Goal: Transaction & Acquisition: Download file/media

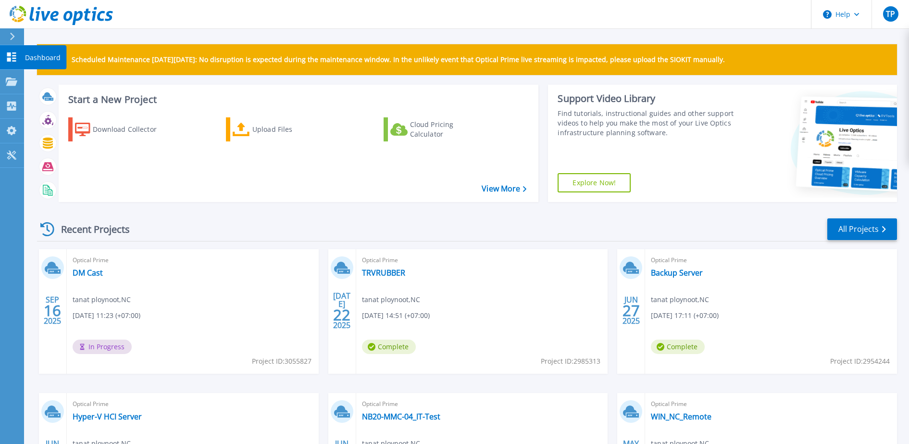
click at [2, 55] on link "Dashboard Dashboard" at bounding box center [12, 57] width 24 height 25
click at [887, 7] on div "TP" at bounding box center [890, 13] width 15 height 15
click at [124, 328] on div "Optical Prime DM Cast tanat ploynoot , [GEOGRAPHIC_DATA] [DATE] 11:23 (+07:00) …" at bounding box center [193, 311] width 252 height 125
click at [15, 84] on icon at bounding box center [12, 81] width 12 height 8
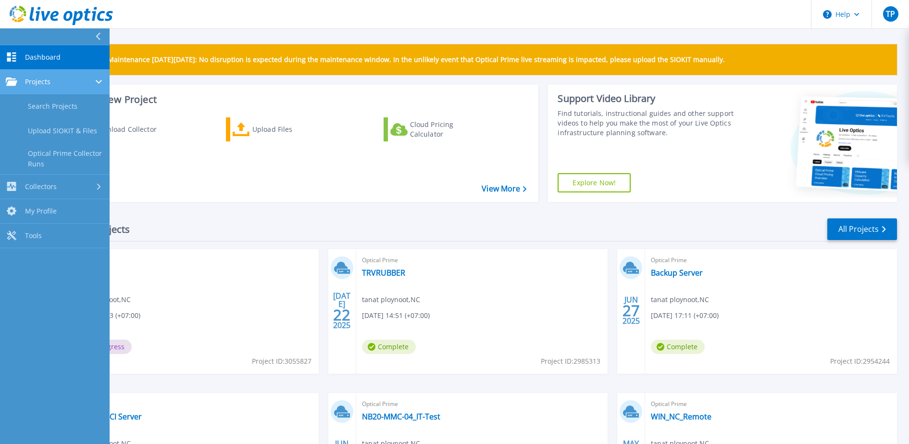
click at [60, 82] on div "Projects" at bounding box center [55, 81] width 98 height 9
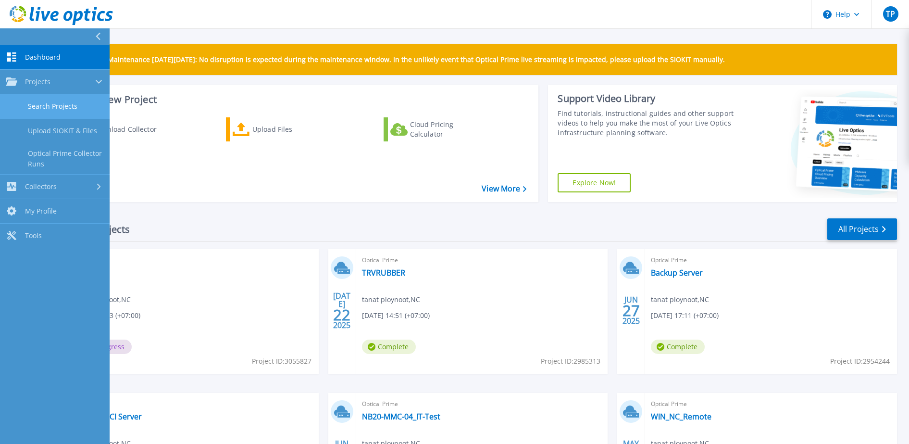
click at [52, 103] on link "Search Projects" at bounding box center [55, 106] width 110 height 25
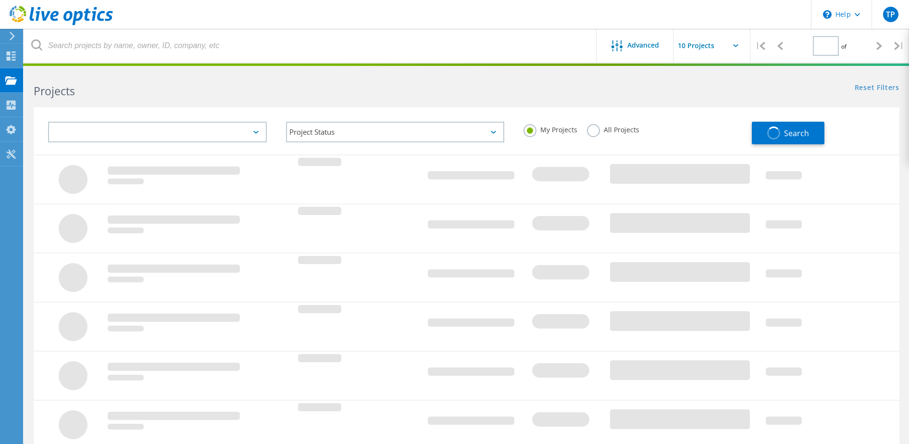
type input "1"
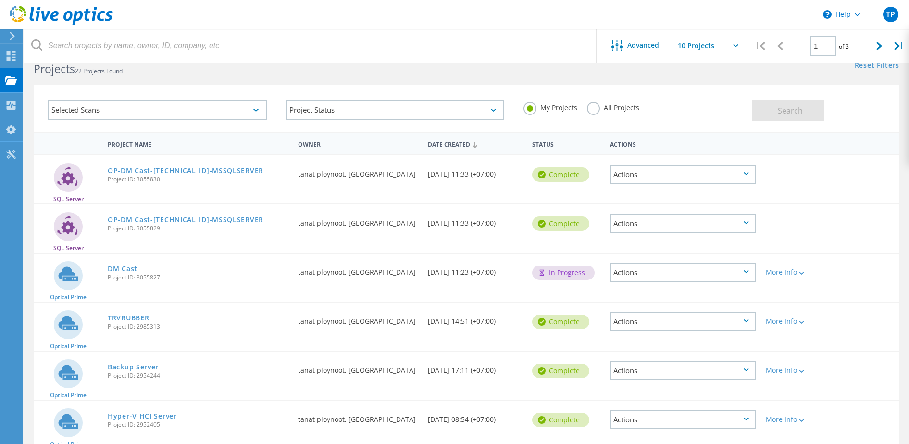
scroll to position [23, 0]
click at [715, 275] on div "Actions" at bounding box center [683, 271] width 146 height 19
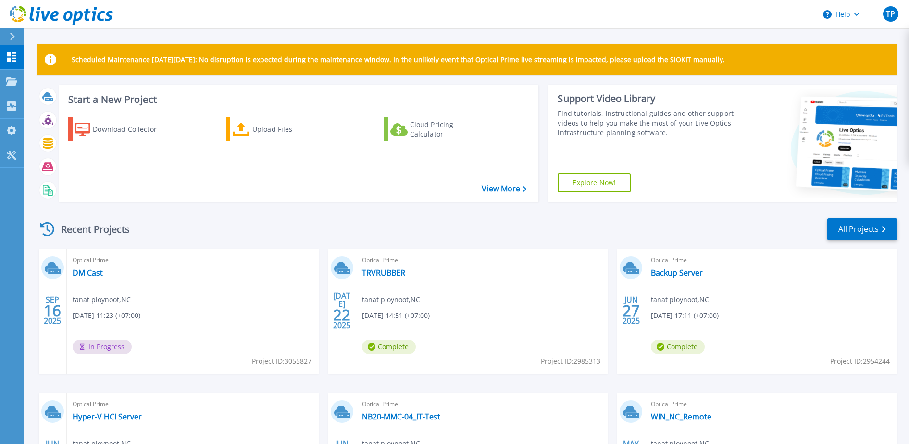
click at [193, 330] on div "Optical Prime DM Cast tanat ploynoot , NC 09/16/2025, 11:23 (+07:00) In Progres…" at bounding box center [193, 311] width 252 height 125
click at [108, 351] on span "In Progress" at bounding box center [102, 346] width 59 height 14
drag, startPoint x: 108, startPoint y: 351, endPoint x: 252, endPoint y: 299, distance: 153.5
click at [252, 299] on div "Optical Prime DM Cast tanat ploynoot , NC 09/16/2025, 11:23 (+07:00) In Progres…" at bounding box center [193, 311] width 252 height 125
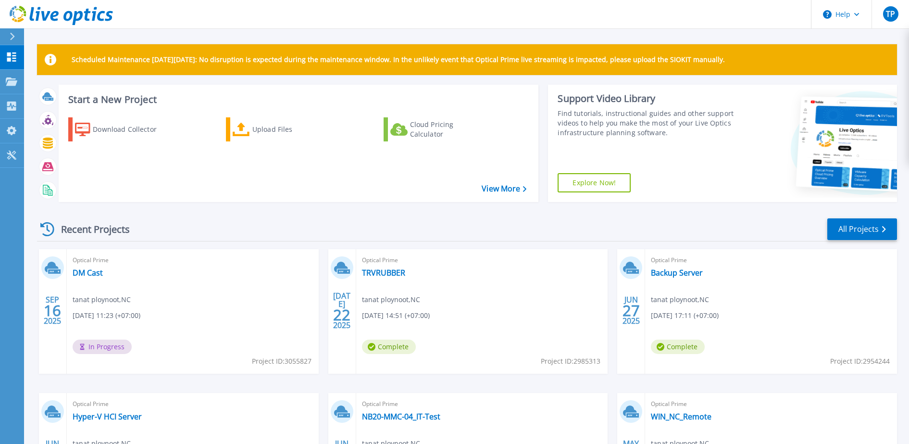
scroll to position [26, 0]
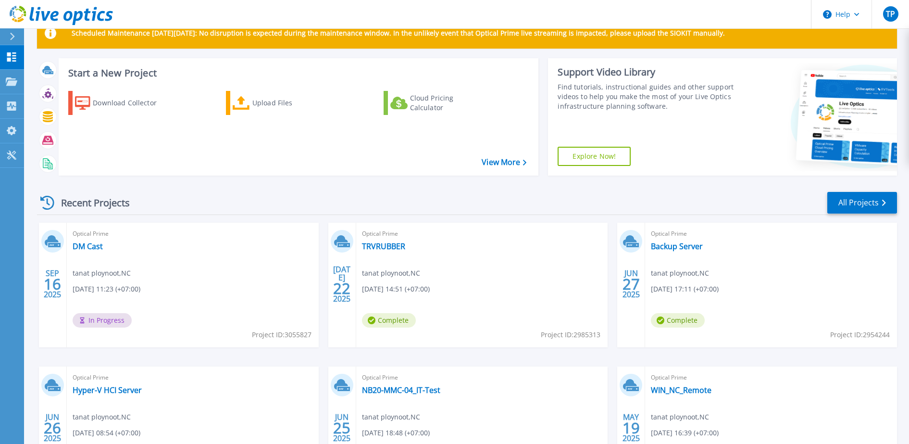
click at [174, 196] on div "Recent Projects All Projects" at bounding box center [467, 203] width 860 height 24
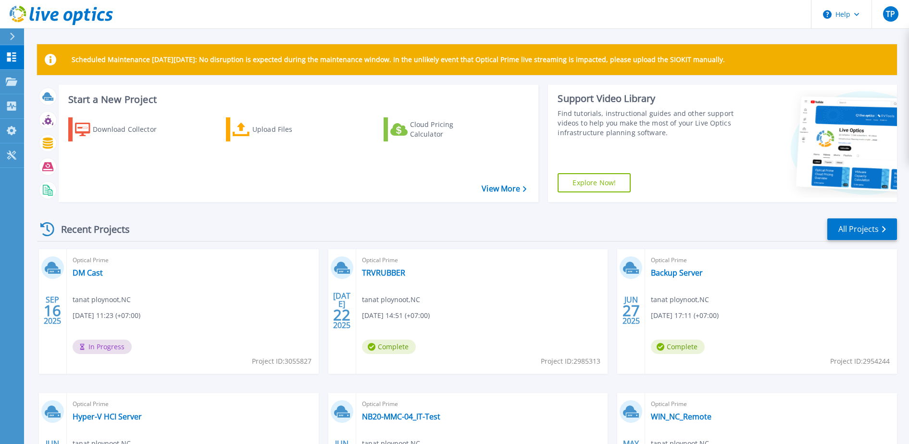
click at [47, 233] on icon at bounding box center [47, 229] width 14 height 14
click at [95, 275] on link "DM Cast" at bounding box center [88, 273] width 30 height 10
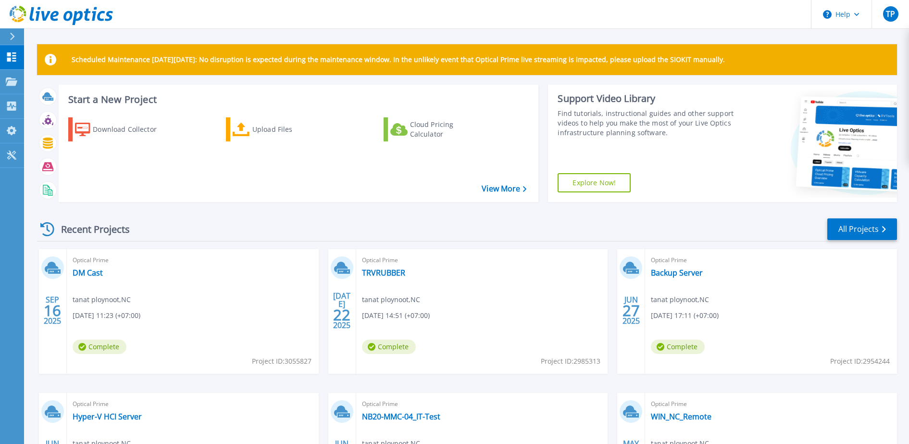
click at [140, 310] on span "[DATE] 11:23 (+07:00)" at bounding box center [107, 315] width 68 height 11
drag, startPoint x: 94, startPoint y: 351, endPoint x: 175, endPoint y: 304, distance: 93.7
click at [175, 304] on div "Optical Prime DM Cast tanat ploynoot , [GEOGRAPHIC_DATA] [DATE] 11:23 (+07:00) …" at bounding box center [193, 311] width 252 height 125
click at [89, 275] on link "DM Cast" at bounding box center [88, 273] width 30 height 10
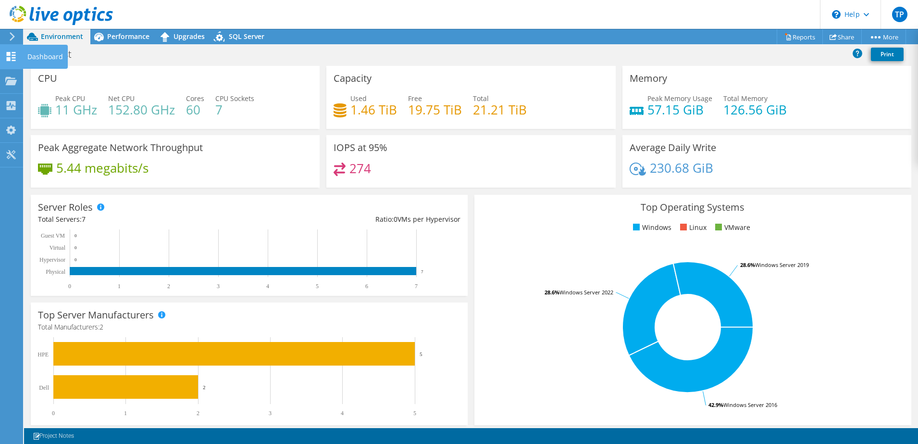
click at [10, 62] on div at bounding box center [11, 57] width 12 height 11
click at [802, 33] on link "Reports" at bounding box center [800, 36] width 46 height 15
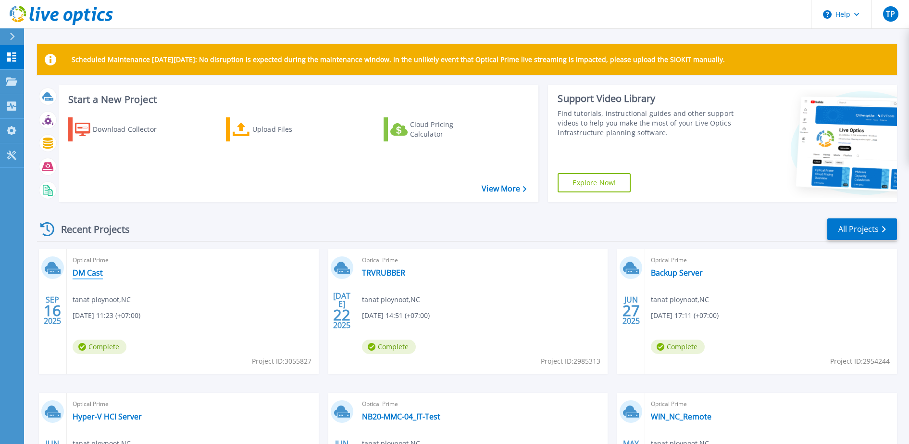
click at [85, 273] on link "DM Cast" at bounding box center [88, 273] width 30 height 10
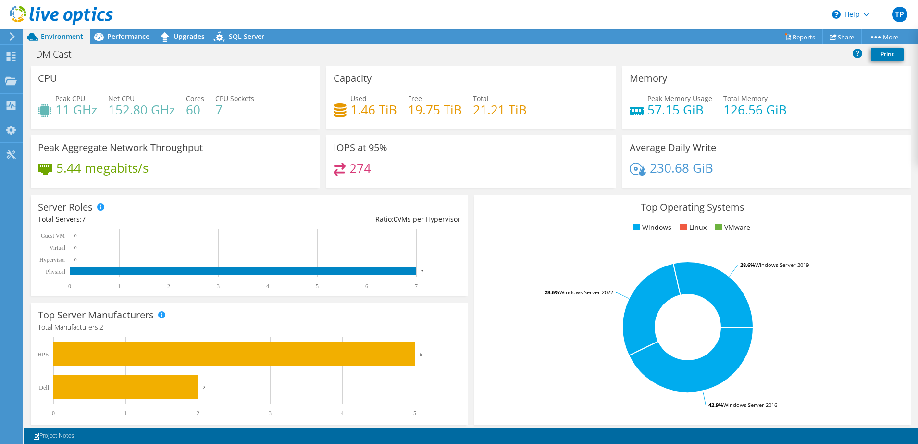
click at [247, 145] on div "Peak Aggregate Network Throughput 5.44 megabits/s" at bounding box center [175, 161] width 289 height 52
click at [804, 37] on link "Reports" at bounding box center [800, 36] width 46 height 15
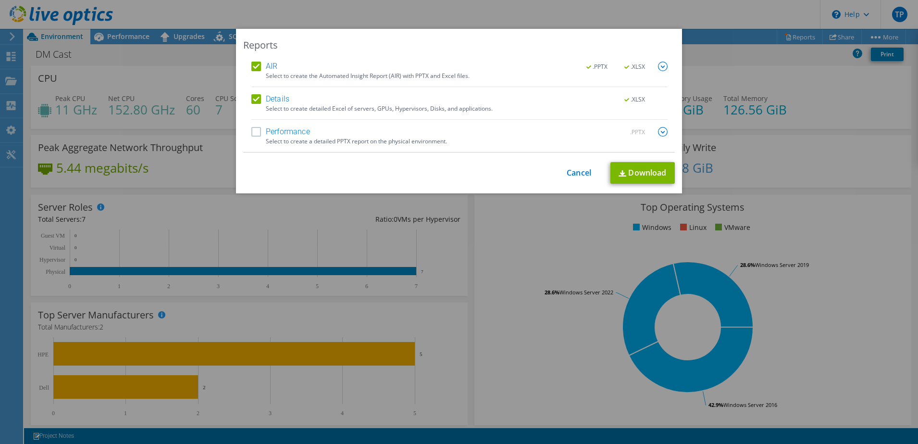
click at [252, 135] on label "Performance" at bounding box center [280, 132] width 59 height 10
click at [0, 0] on input "Performance" at bounding box center [0, 0] width 0 height 0
click at [628, 169] on link "Download" at bounding box center [643, 173] width 64 height 22
